Goal: Navigation & Orientation: Find specific page/section

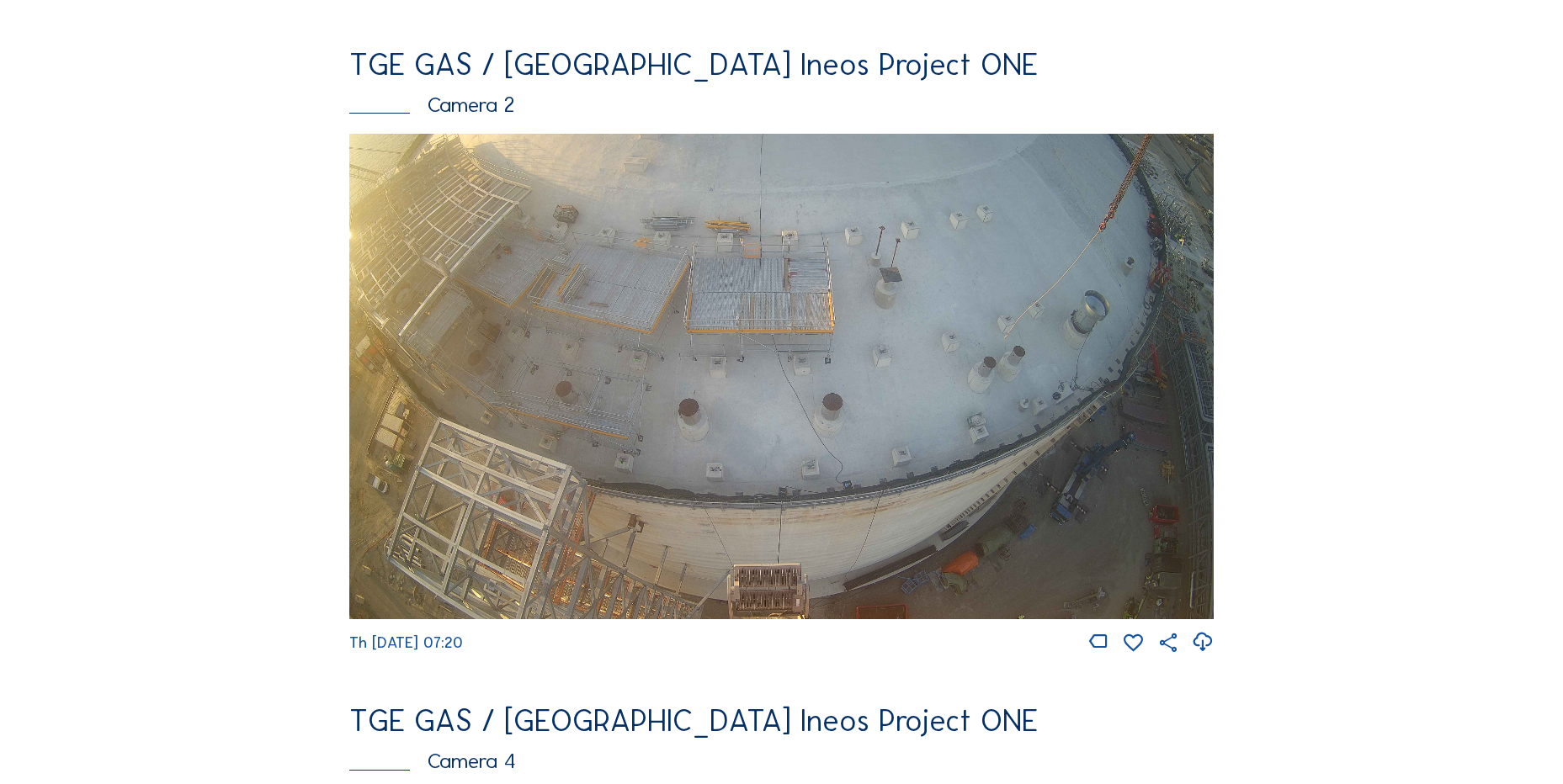
scroll to position [1082, 0]
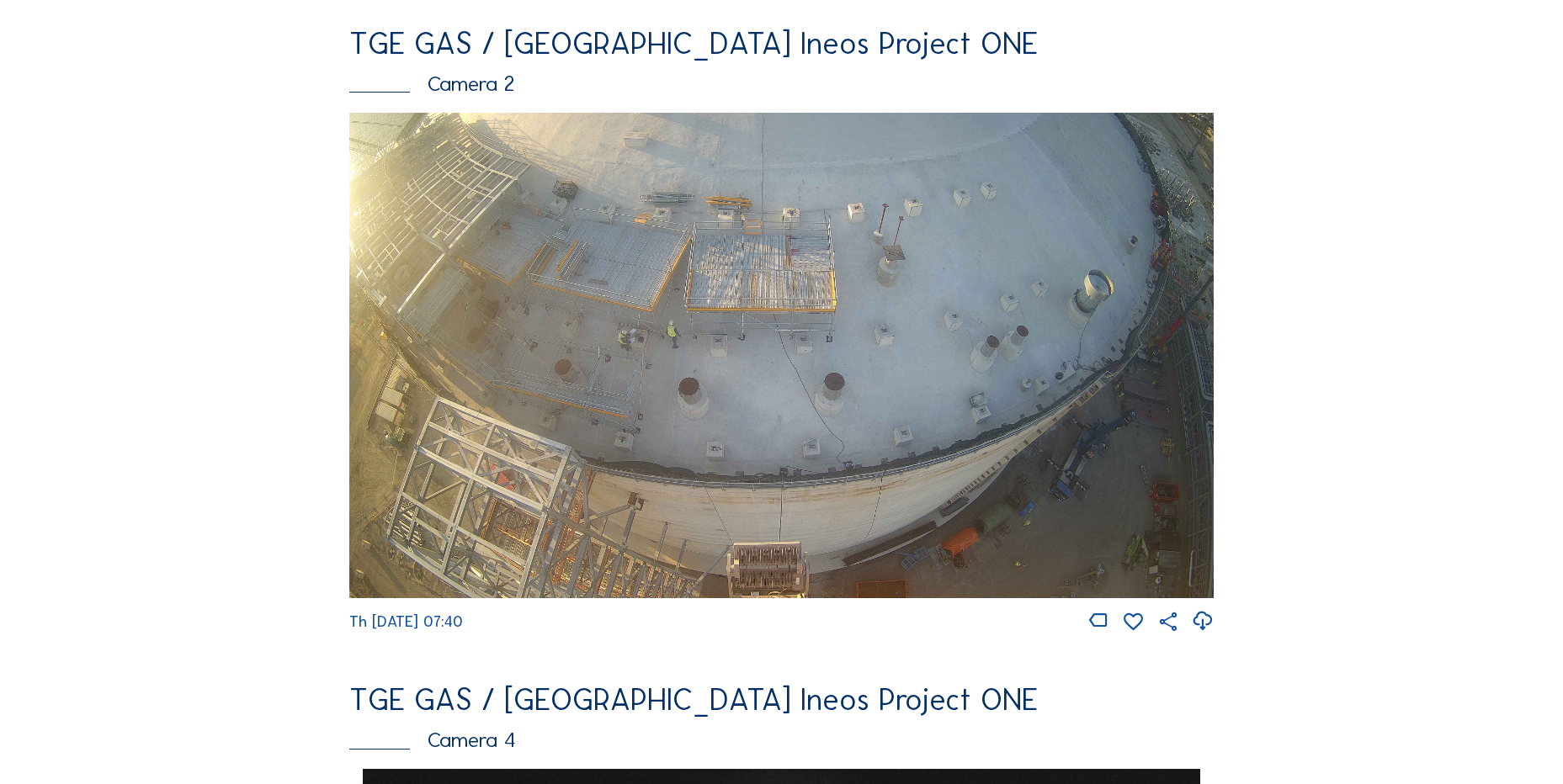
scroll to position [764, 0]
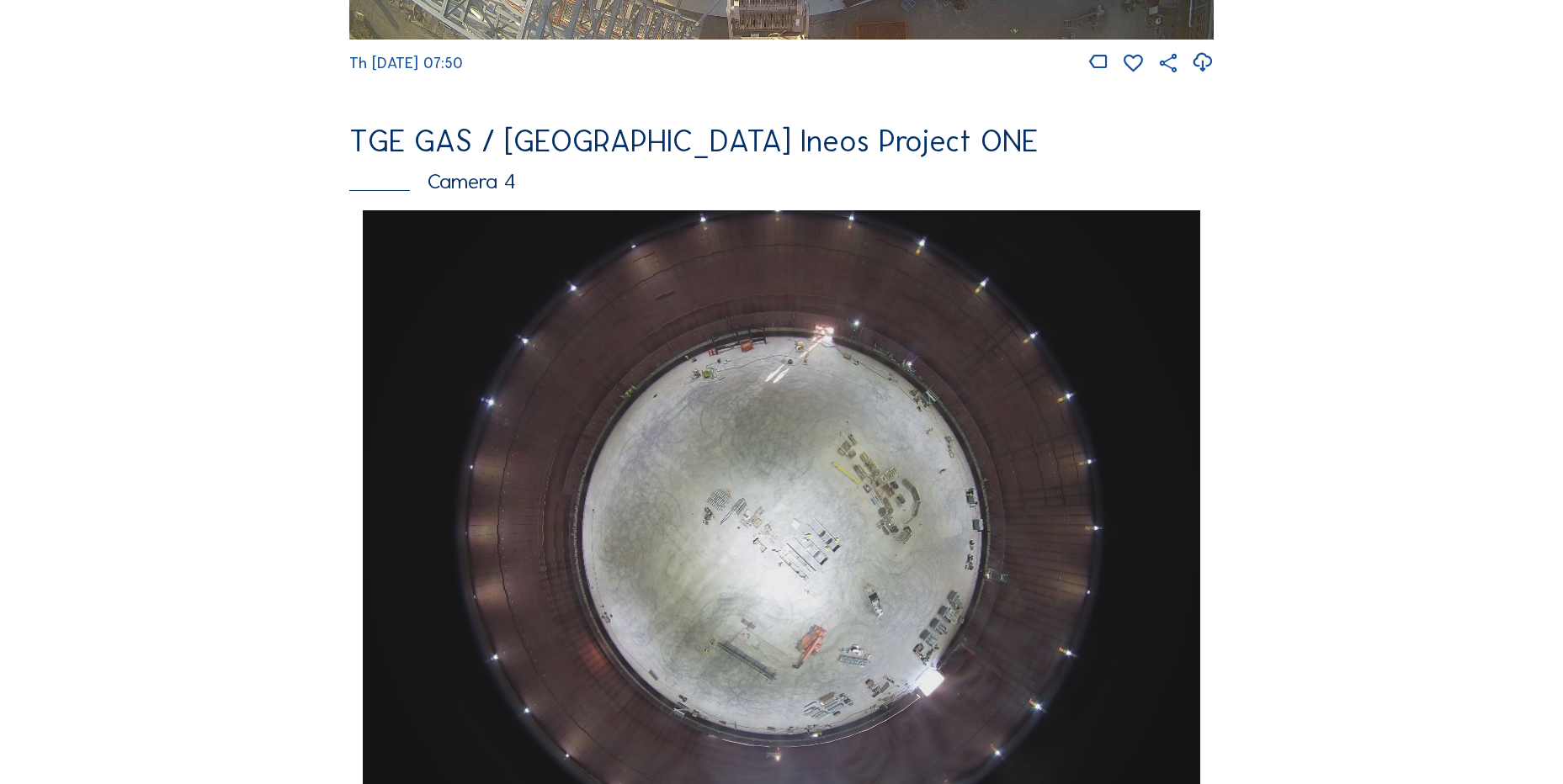
scroll to position [1598, 0]
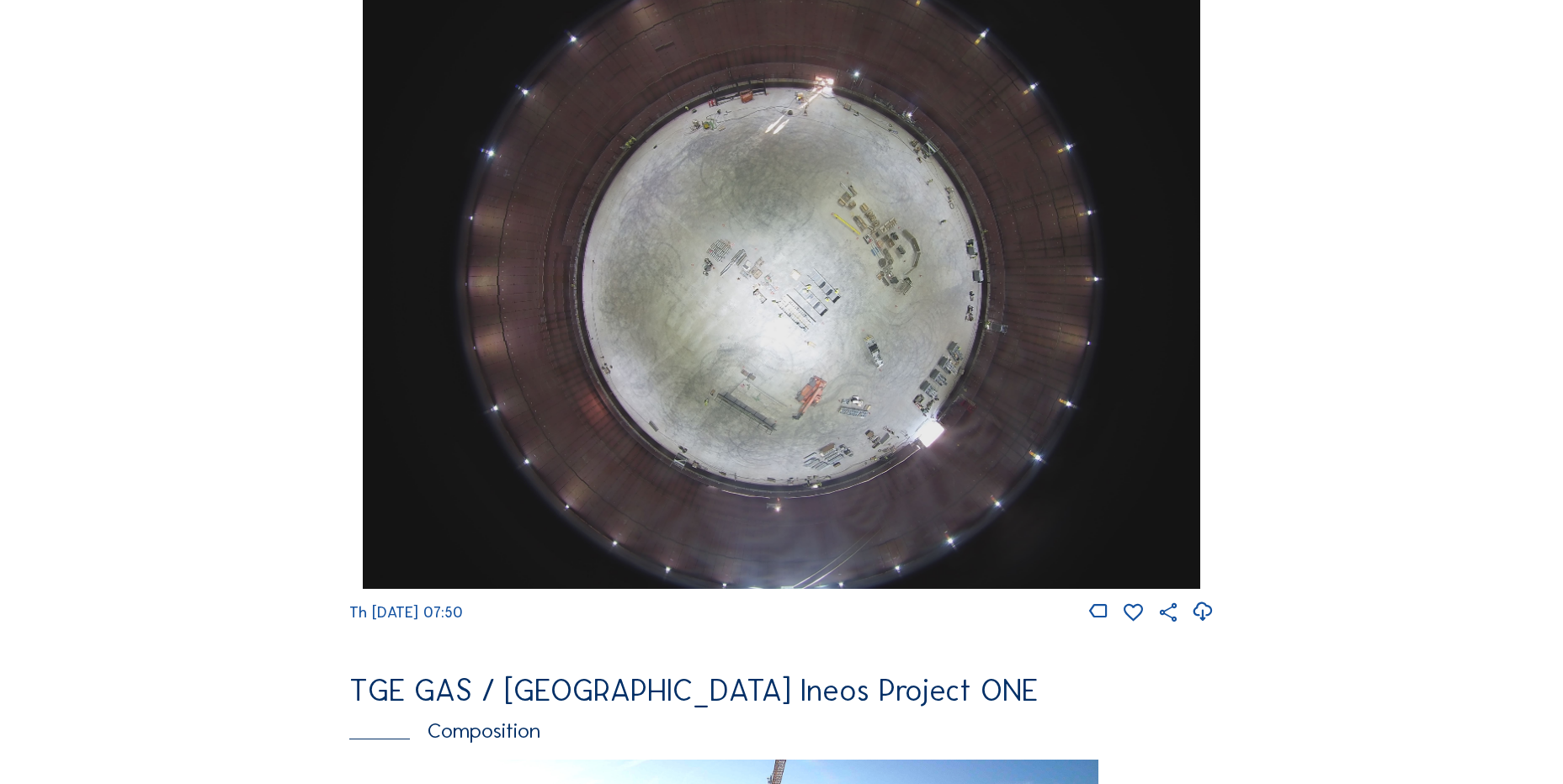
click at [1207, 626] on icon at bounding box center [1202, 612] width 23 height 28
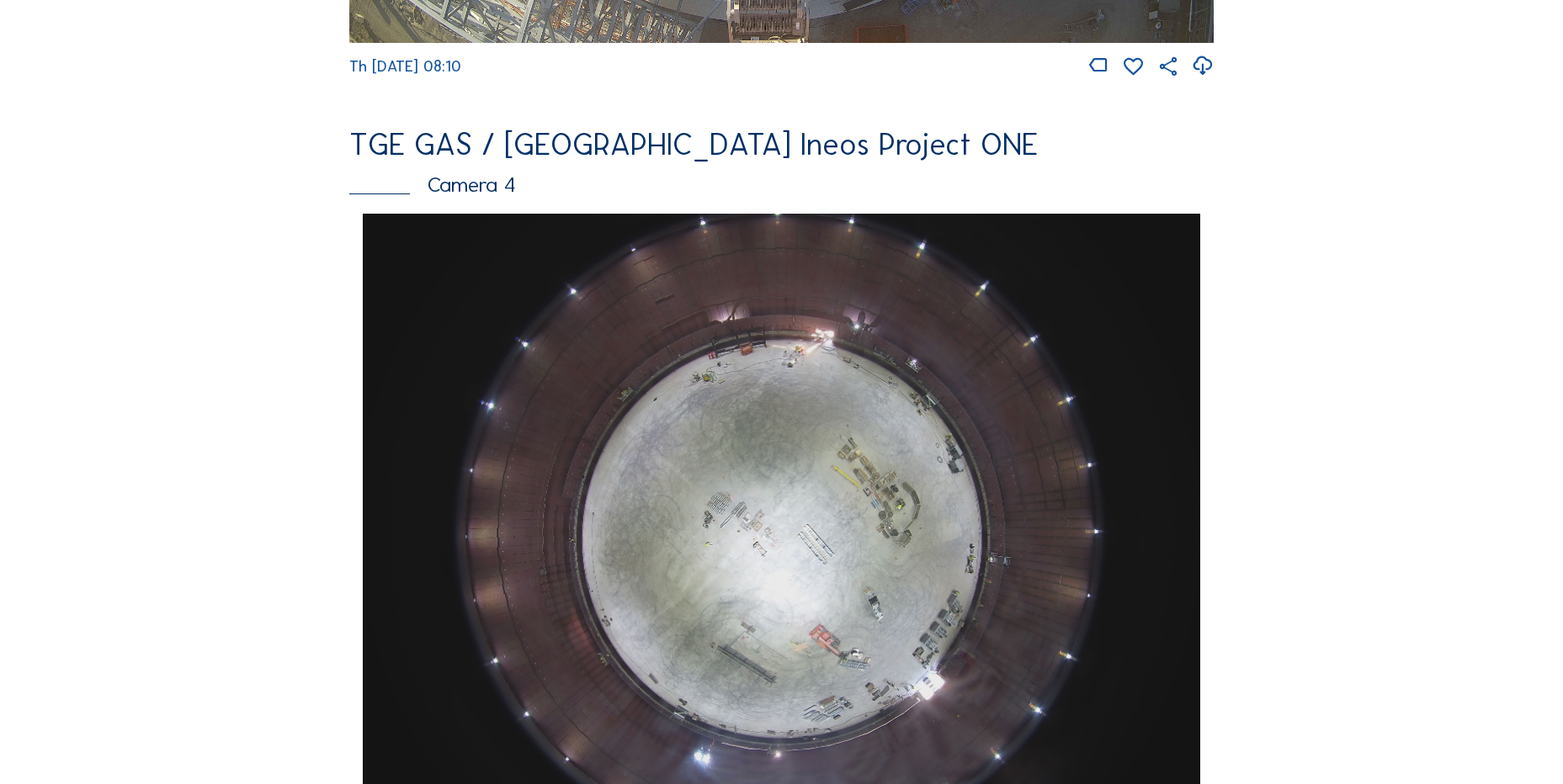
scroll to position [1514, 0]
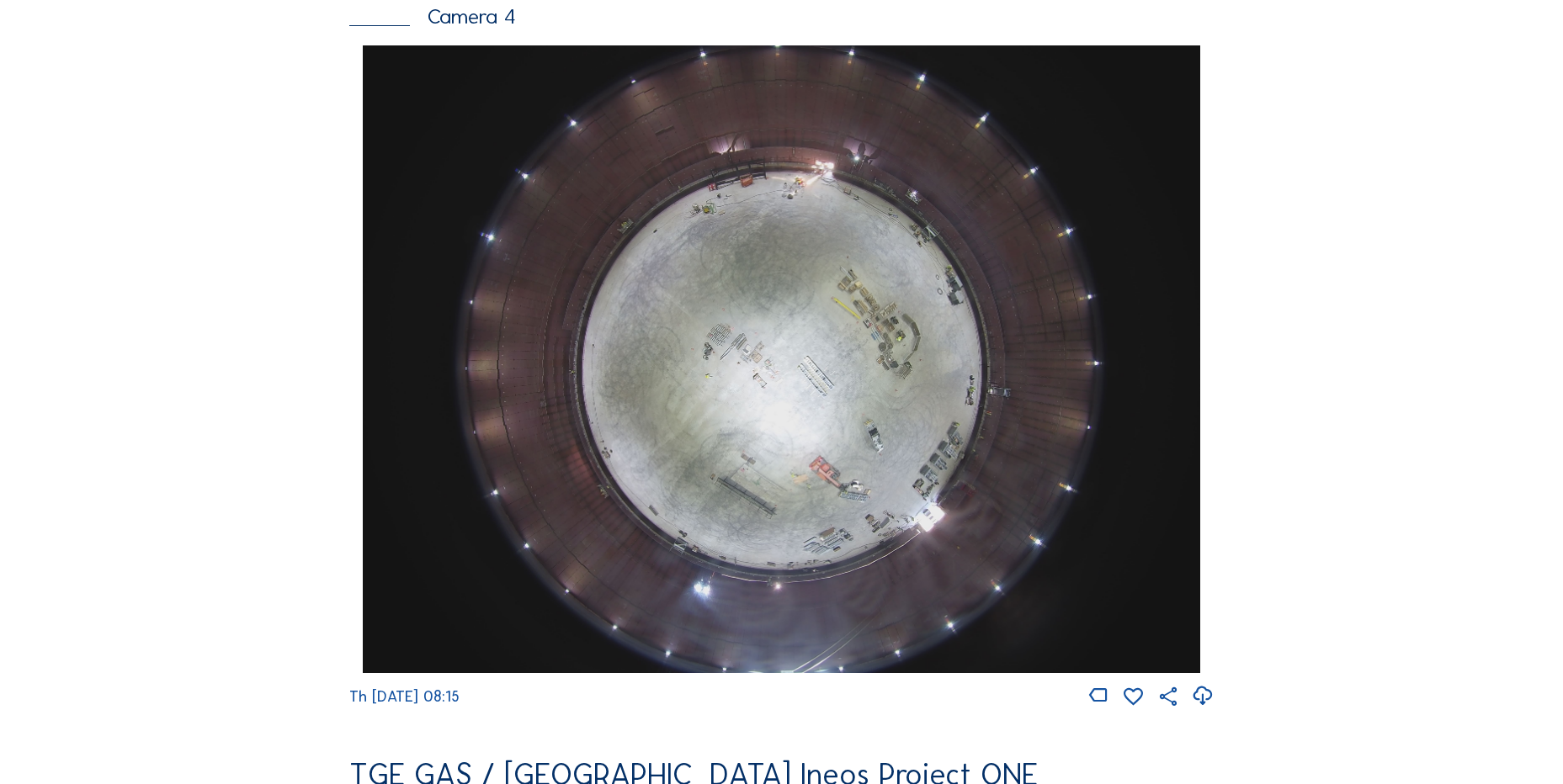
click at [1197, 709] on icon at bounding box center [1202, 696] width 23 height 28
click at [168, 433] on div "Cameras Timelapses My C-Site Feed Photo Show Map Search Fullscreen TGE GAS / An…" at bounding box center [782, 365] width 1563 height 3759
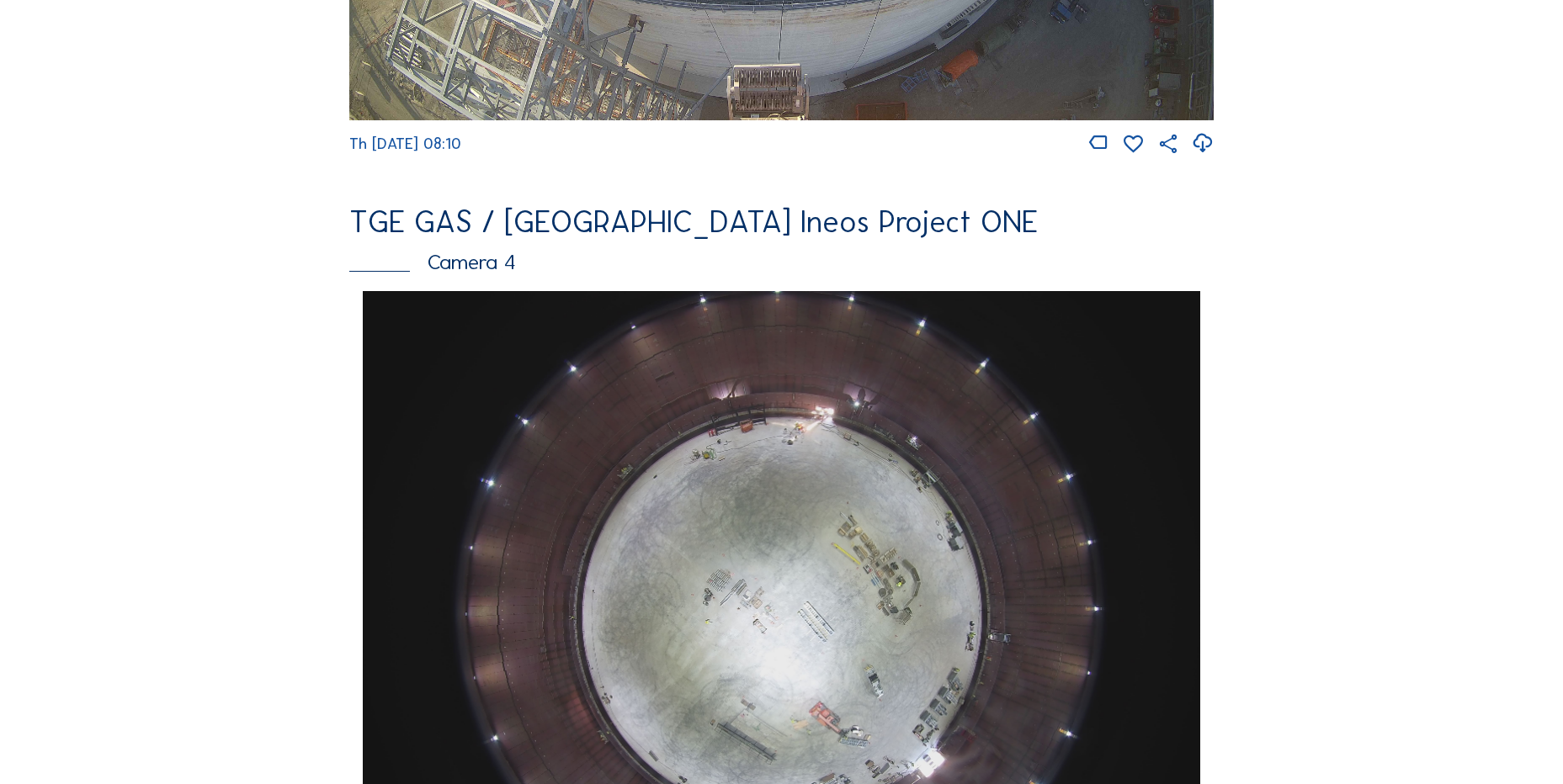
scroll to position [1262, 0]
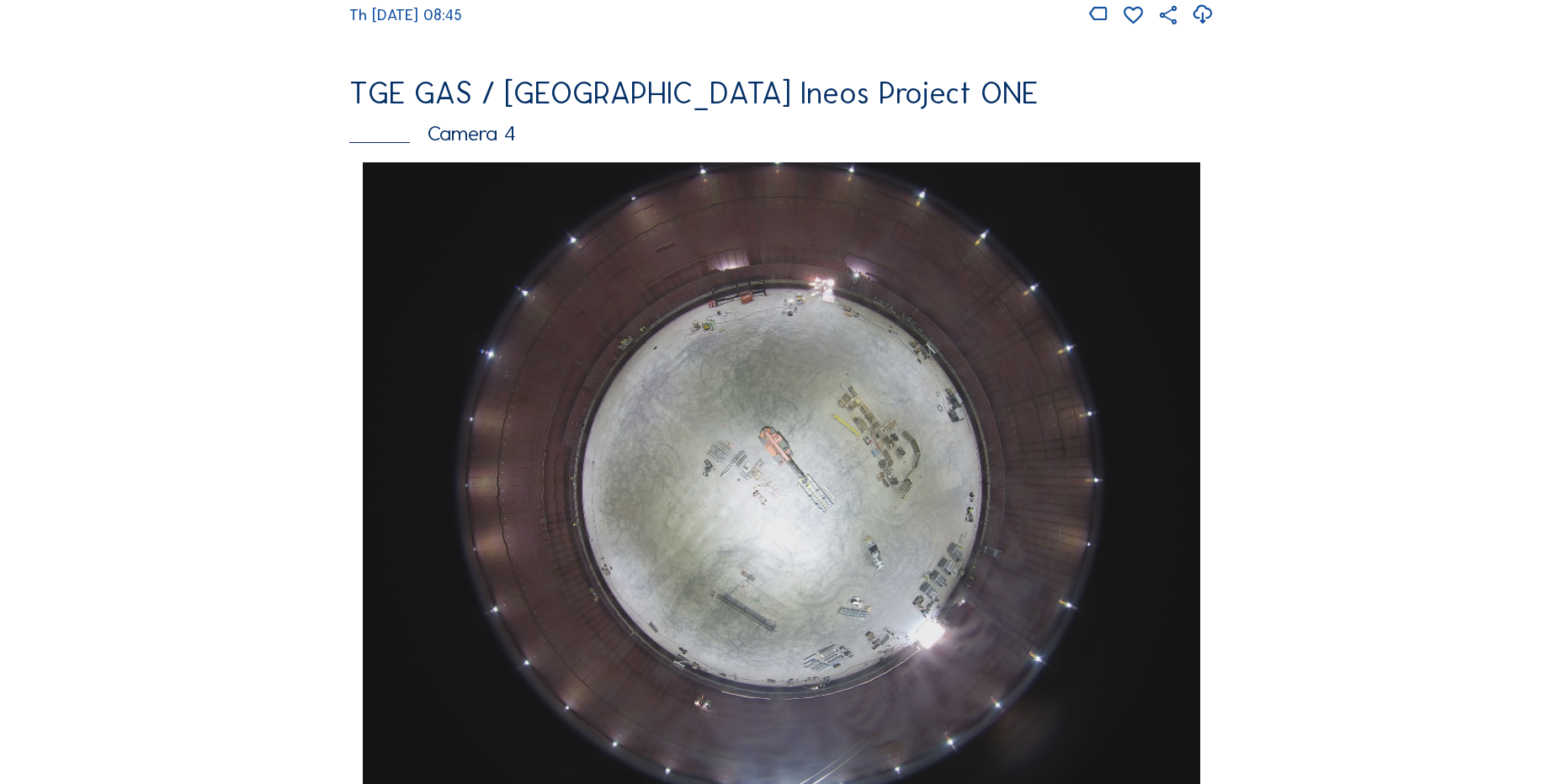
scroll to position [1514, 0]
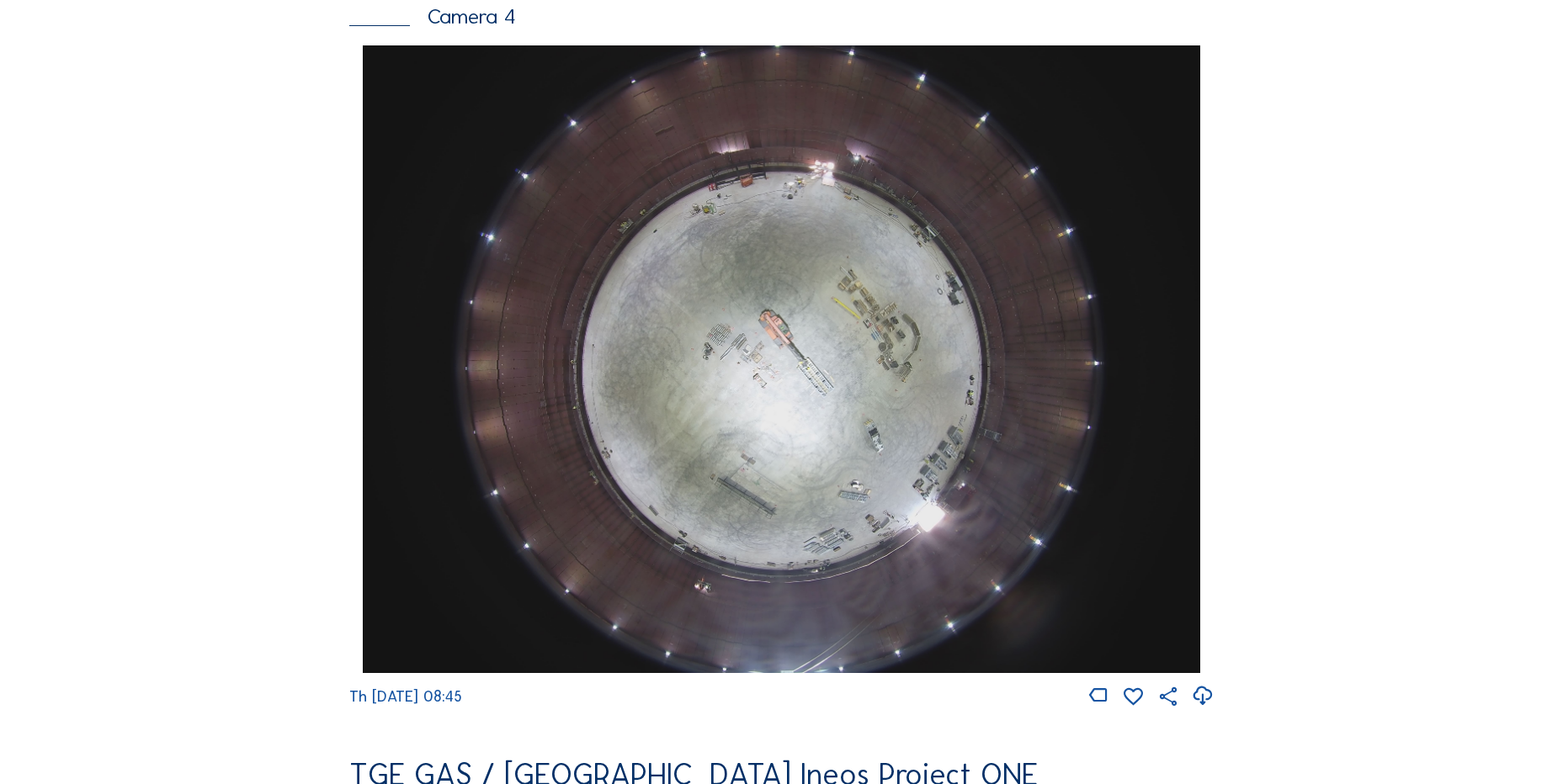
click at [1206, 708] on icon at bounding box center [1202, 696] width 23 height 28
click at [282, 348] on div "Feed Photo Show Map Search Fullscreen TGE GAS / Antwerpen Ineos Project ONE Cam…" at bounding box center [782, 50] width 1172 height 2911
click at [1205, 708] on icon at bounding box center [1202, 696] width 23 height 28
drag, startPoint x: 248, startPoint y: 361, endPoint x: 235, endPoint y: 348, distance: 18.4
click at [247, 359] on div "Feed Photo Show Map Search Fullscreen TGE GAS / Antwerpen Ineos Project ONE Cam…" at bounding box center [782, 50] width 1172 height 2911
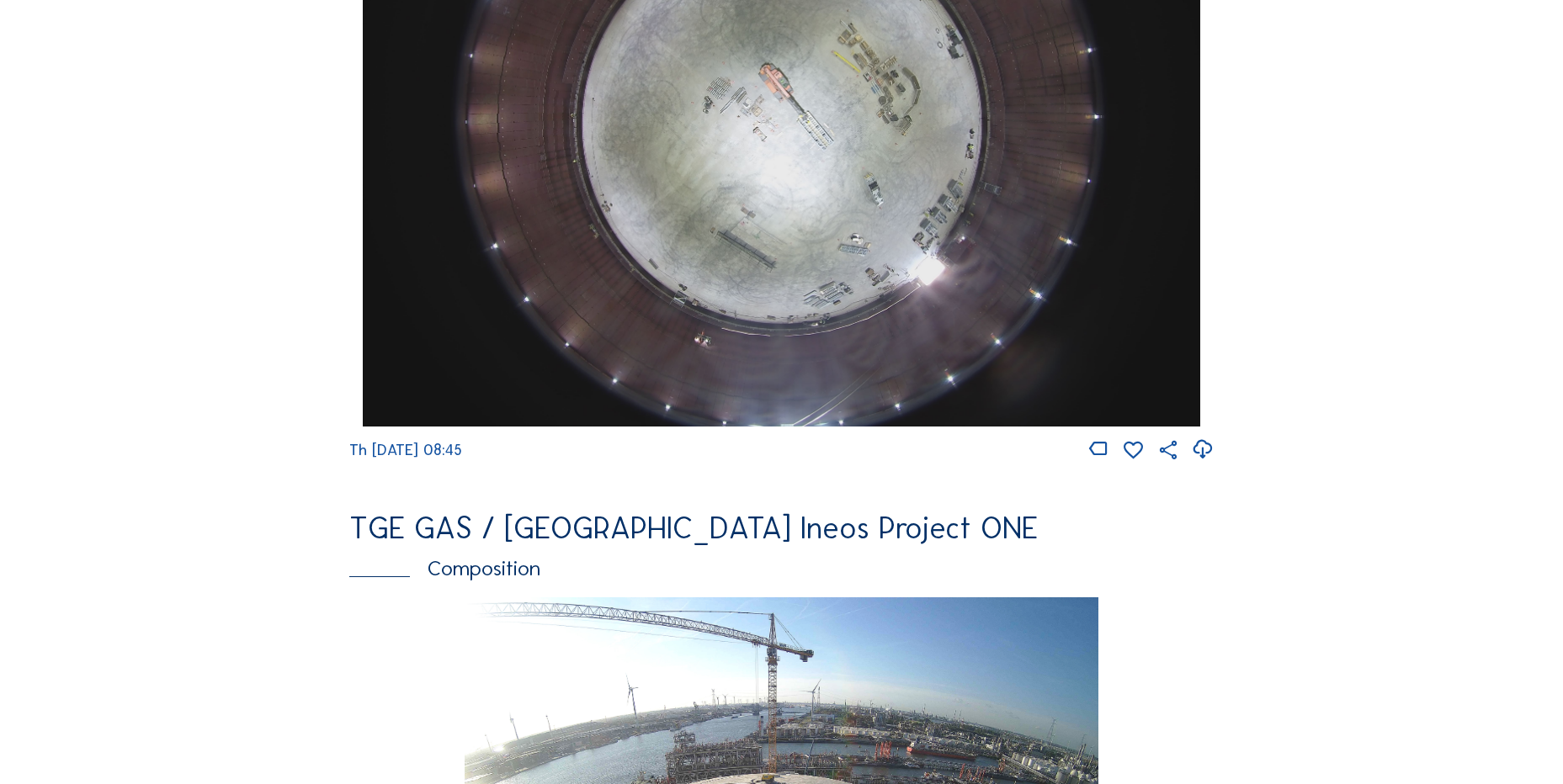
scroll to position [2019, 0]
